Goal: Entertainment & Leisure: Consume media (video, audio)

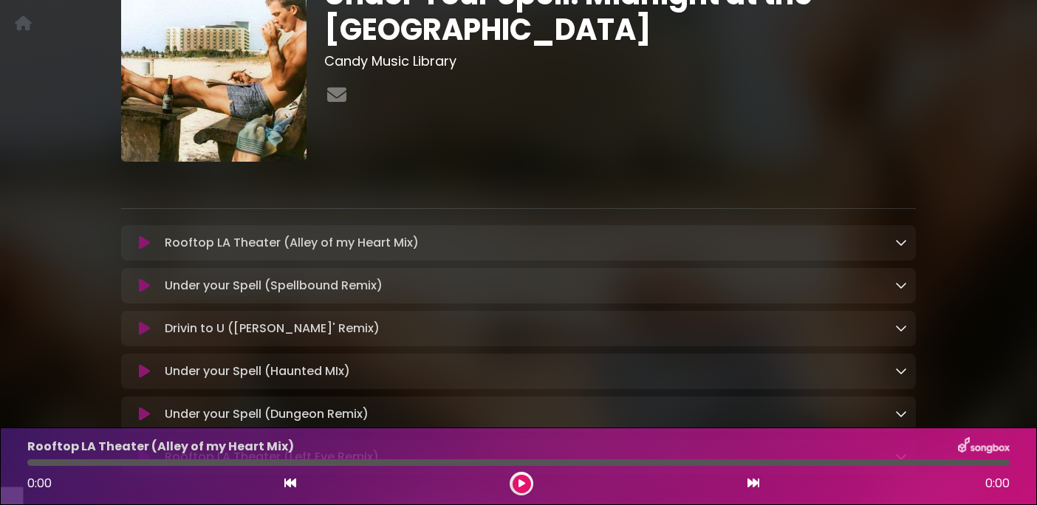
scroll to position [100, 0]
click at [148, 250] on icon at bounding box center [144, 242] width 11 height 15
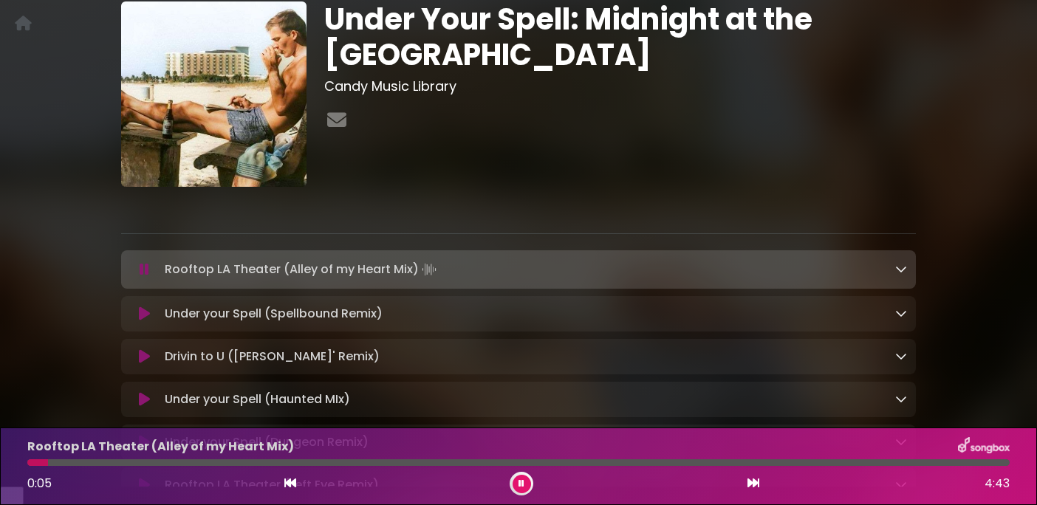
scroll to position [55, 0]
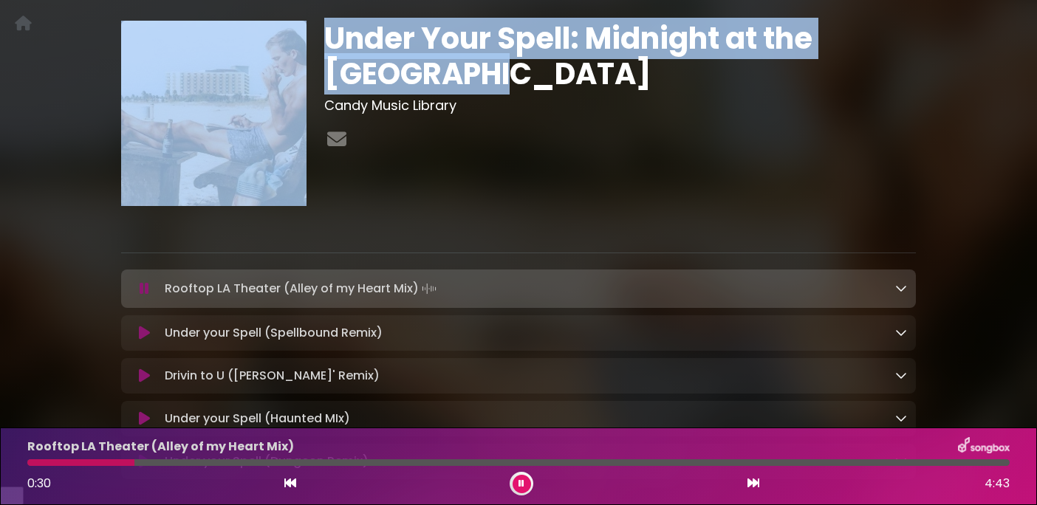
copy div "Under Your Spell: Midnight at the [GEOGRAPHIC_DATA]"
drag, startPoint x: 451, startPoint y: 100, endPoint x: 314, endPoint y: 58, distance: 143.5
click at [314, 58] on div "Under Your Spell: Midnight at the LA Theater Candy Music Library" at bounding box center [518, 128] width 813 height 215
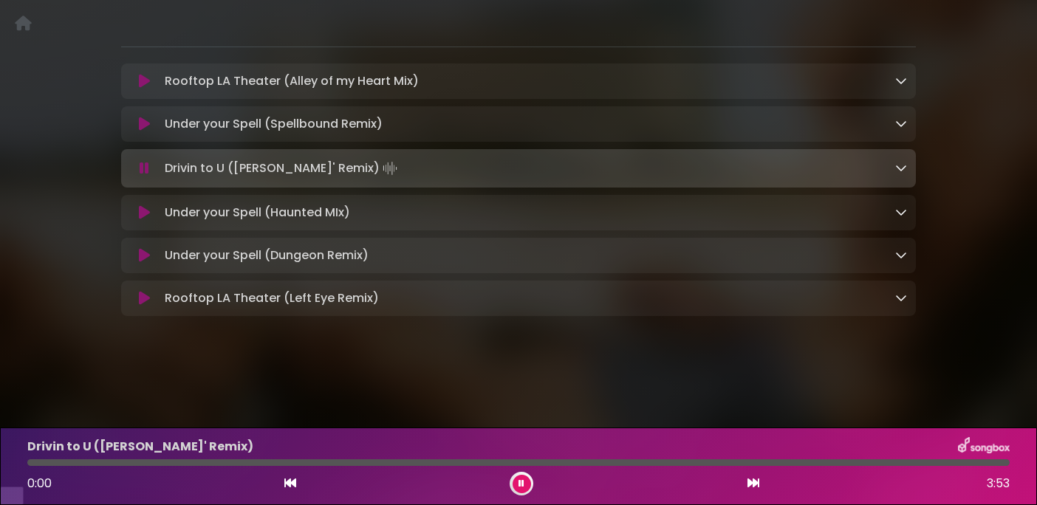
scroll to position [264, 0]
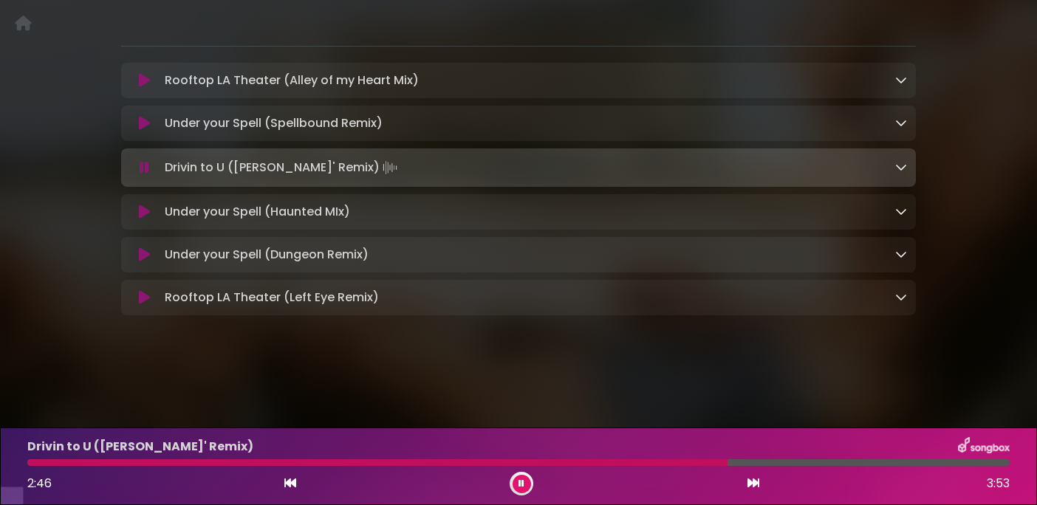
click at [7, 276] on div "Under Your Spell: Midnight at the LA Theater Candy Music Library" at bounding box center [518, 59] width 1037 height 562
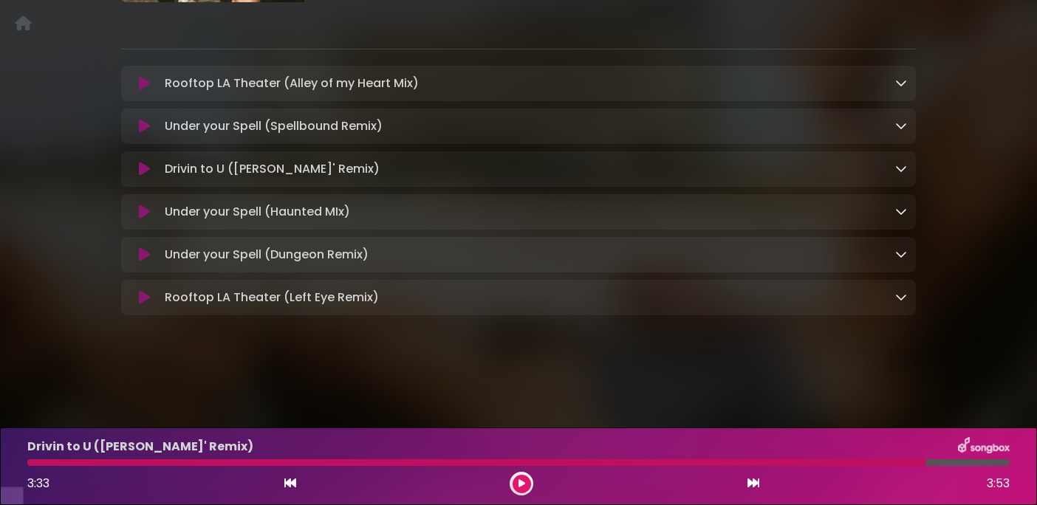
scroll to position [261, 0]
click at [142, 91] on icon at bounding box center [144, 83] width 11 height 15
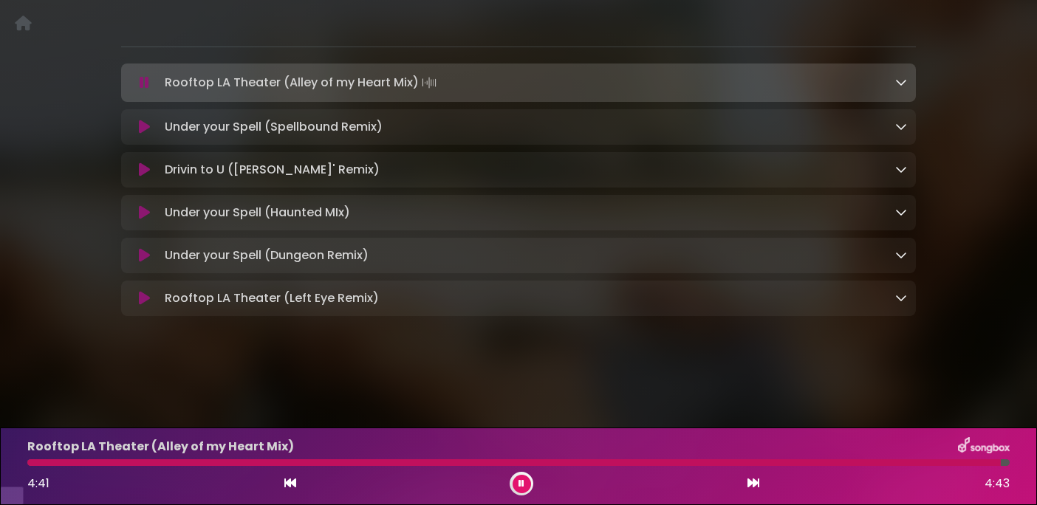
click at [159, 93] on div "Rooftop LA Theater (Alley of my Heart Mix) Loading Track..." at bounding box center [533, 82] width 748 height 21
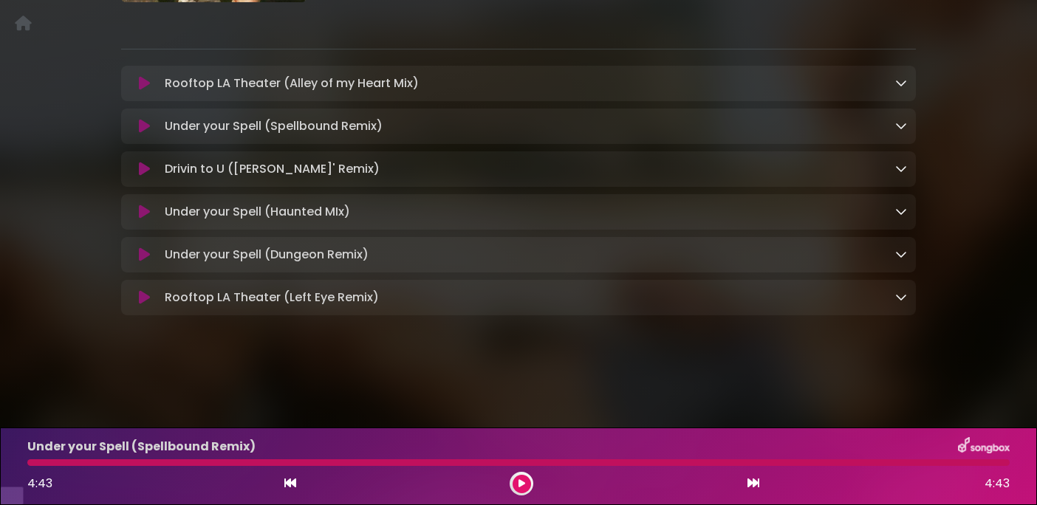
click at [139, 91] on icon at bounding box center [144, 83] width 11 height 15
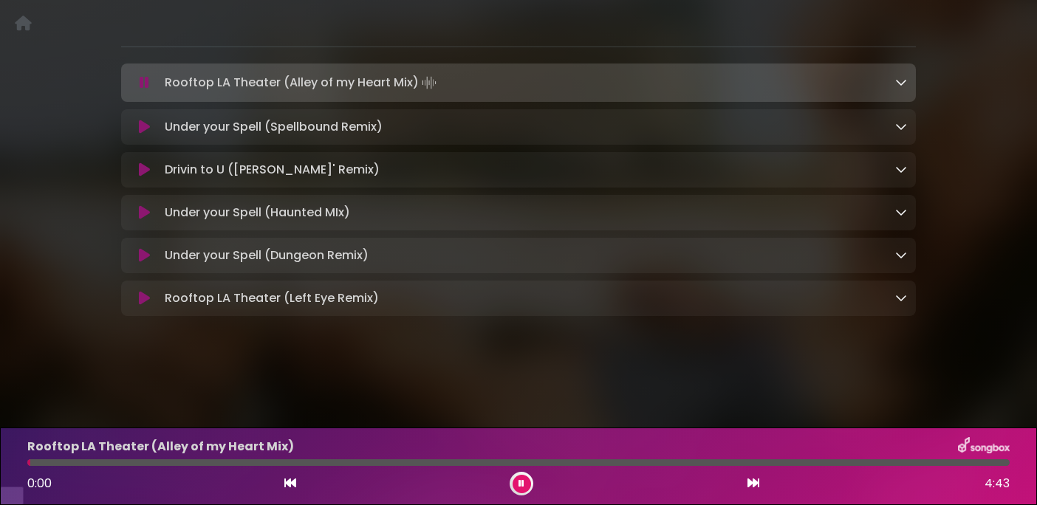
click at [146, 90] on icon at bounding box center [145, 82] width 10 height 15
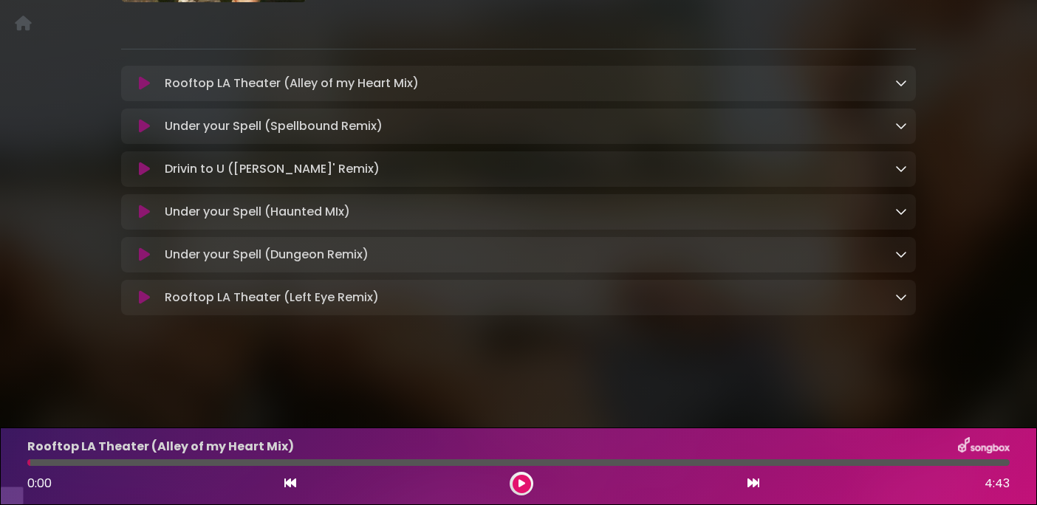
click at [151, 134] on button at bounding box center [144, 126] width 29 height 15
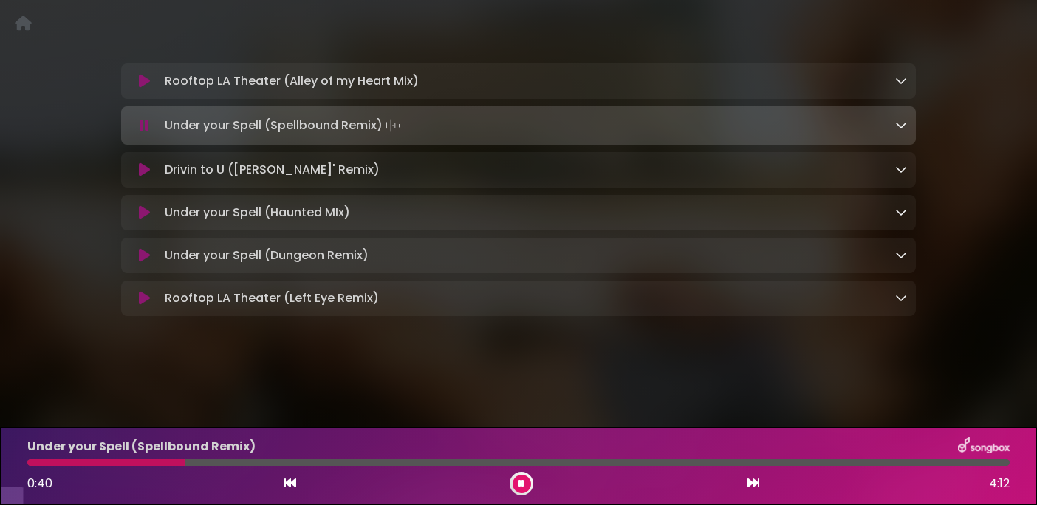
click at [141, 133] on icon at bounding box center [145, 125] width 10 height 15
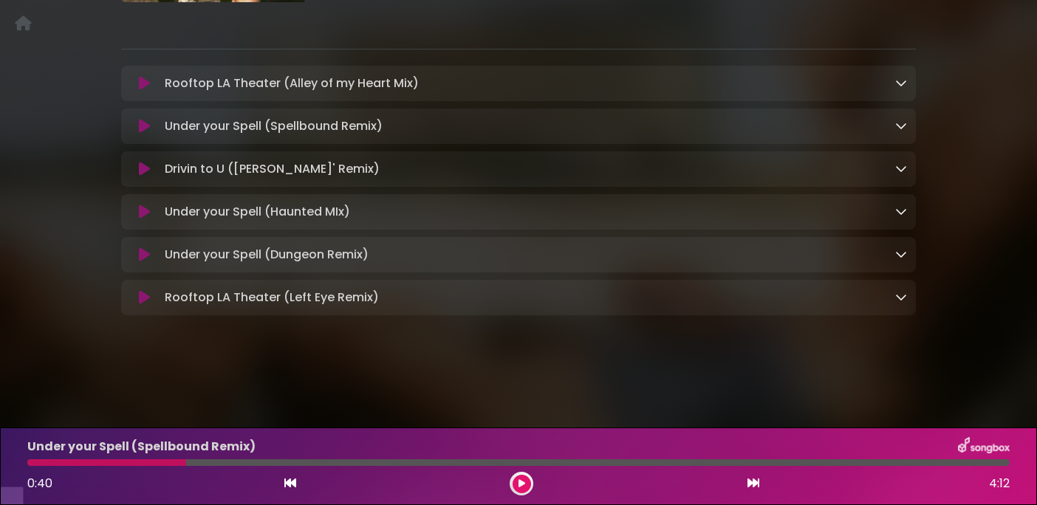
click at [141, 134] on icon at bounding box center [144, 126] width 11 height 15
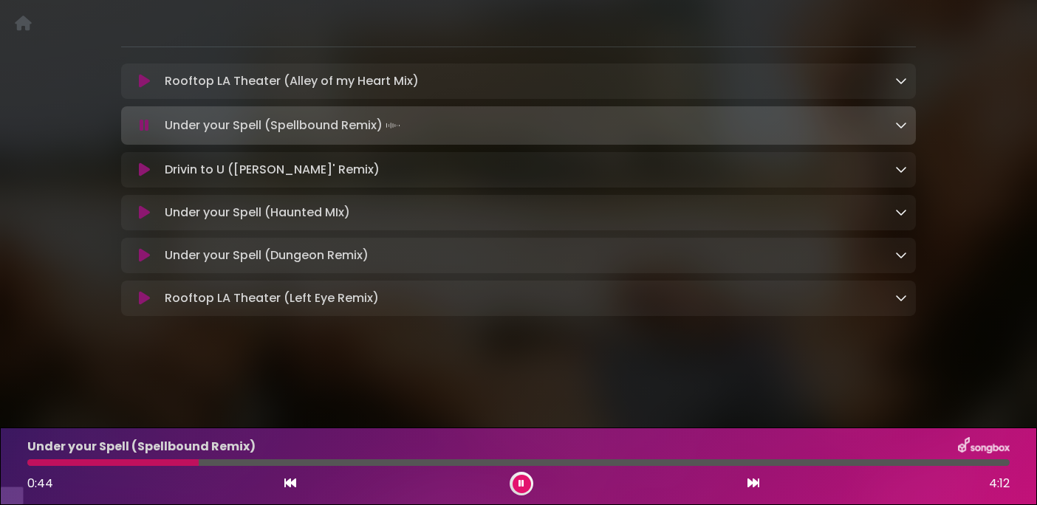
scroll to position [264, 0]
click at [519, 483] on icon at bounding box center [522, 483] width 6 height 9
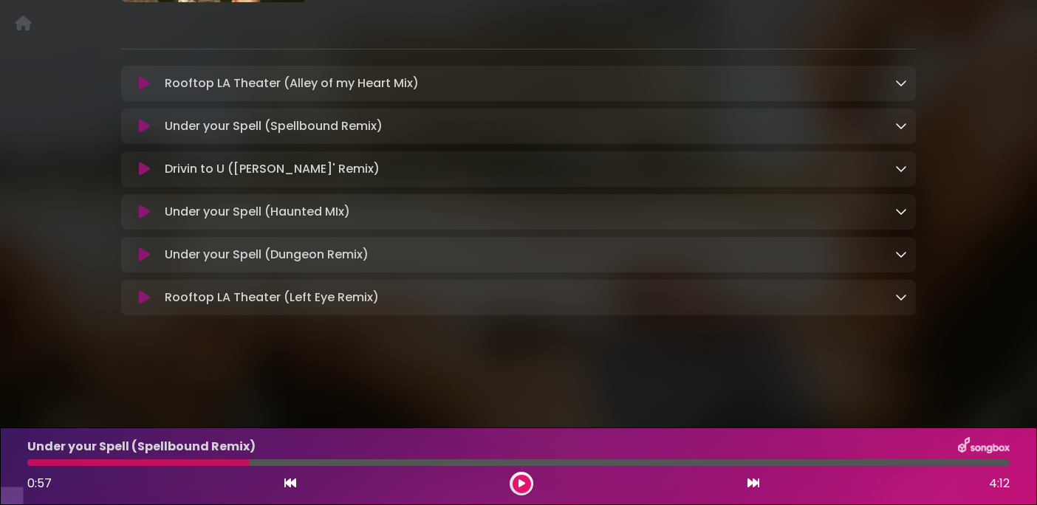
scroll to position [261, 0]
